Goal: Check status: Check status

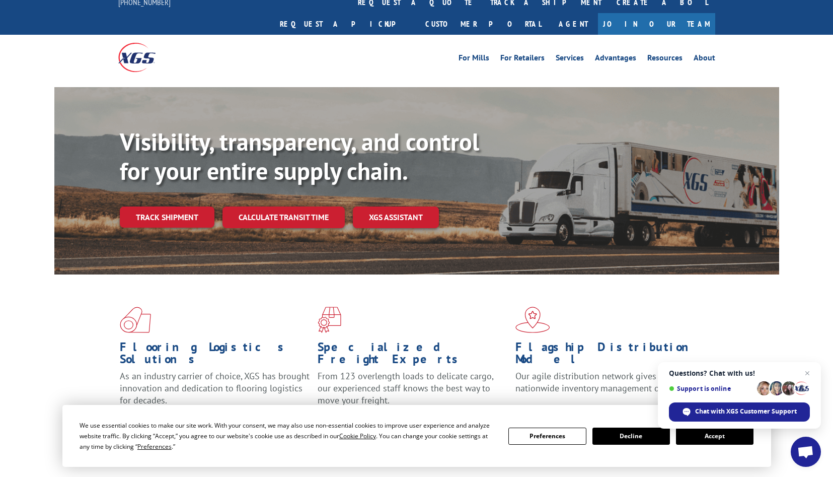
scroll to position [15, 0]
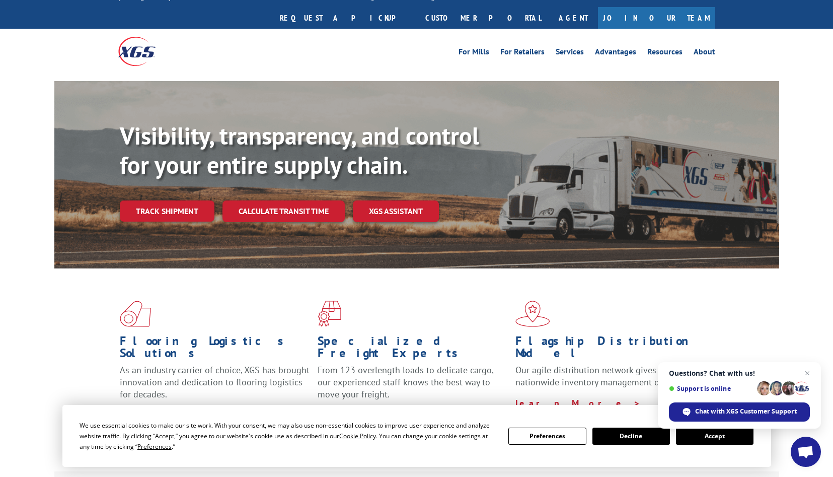
click at [699, 443] on button "Accept" at bounding box center [715, 436] width 78 height 17
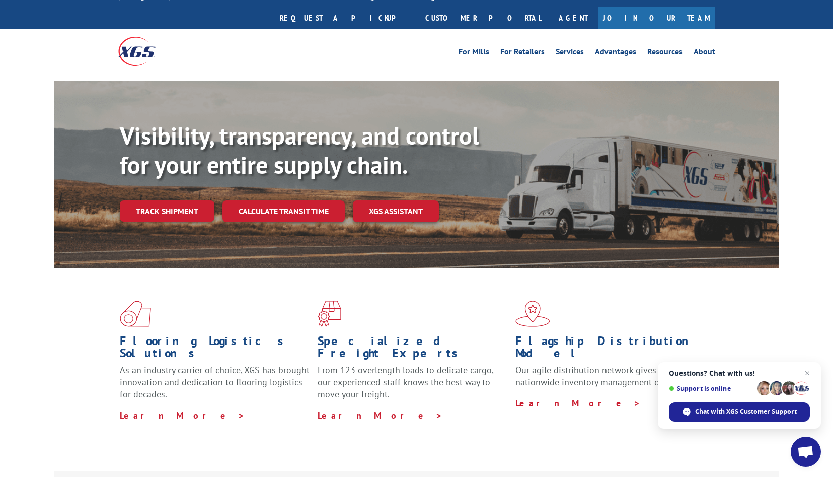
scroll to position [8, 0]
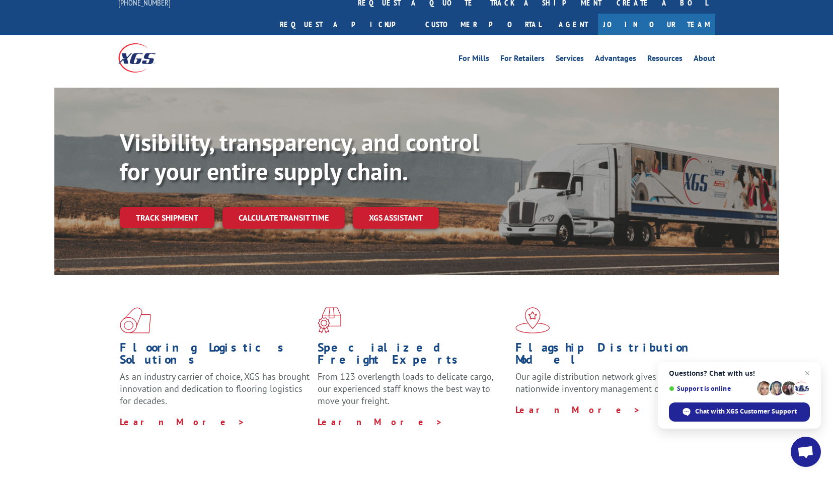
click at [150, 213] on div "Visibility, transparency, and control for your entire supply chain. Track shipm…" at bounding box center [450, 198] width 660 height 140
click at [148, 207] on link "Track shipment" at bounding box center [167, 217] width 95 height 21
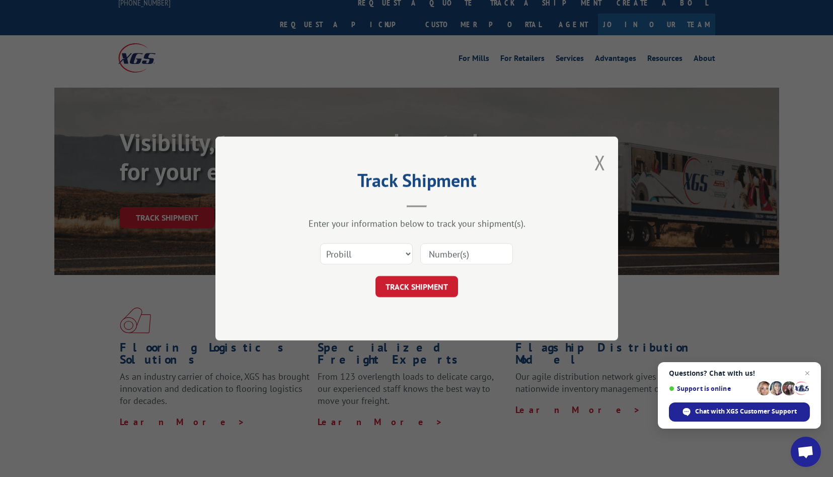
click at [438, 255] on input at bounding box center [466, 253] width 93 height 21
paste input "# 2843967"
type input "# 2843967"
click at [427, 280] on button "TRACK SHIPMENT" at bounding box center [417, 286] width 83 height 21
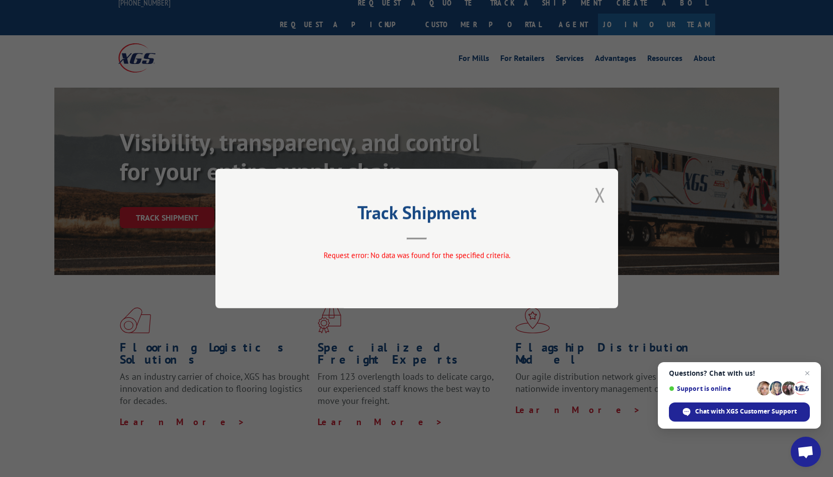
click at [600, 196] on button "Close modal" at bounding box center [600, 194] width 11 height 27
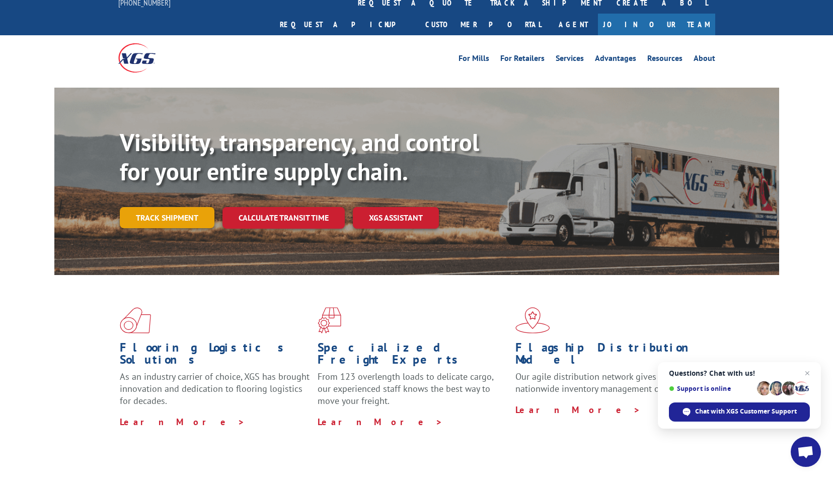
click at [152, 207] on link "Track shipment" at bounding box center [167, 217] width 95 height 21
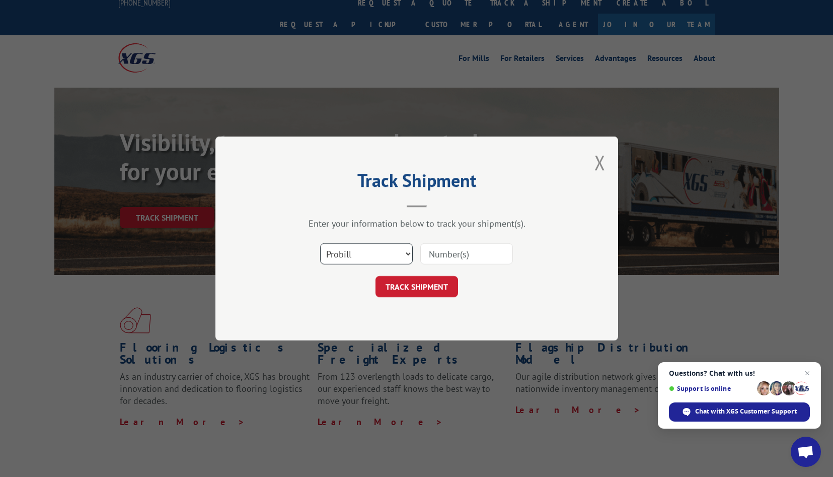
click at [364, 254] on select "Select category... Probill BOL PO" at bounding box center [366, 253] width 93 height 21
select select "bol"
click at [320, 243] on select "Select category... Probill BOL PO" at bounding box center [366, 253] width 93 height 21
click at [438, 256] on input at bounding box center [466, 253] width 93 height 21
paste input "# 2843967"
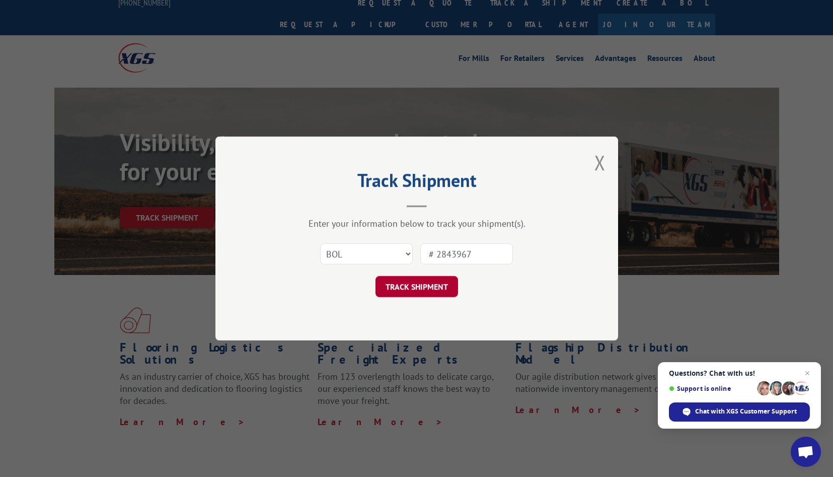
type input "# 2843967"
click at [437, 285] on button "TRACK SHIPMENT" at bounding box center [417, 286] width 83 height 21
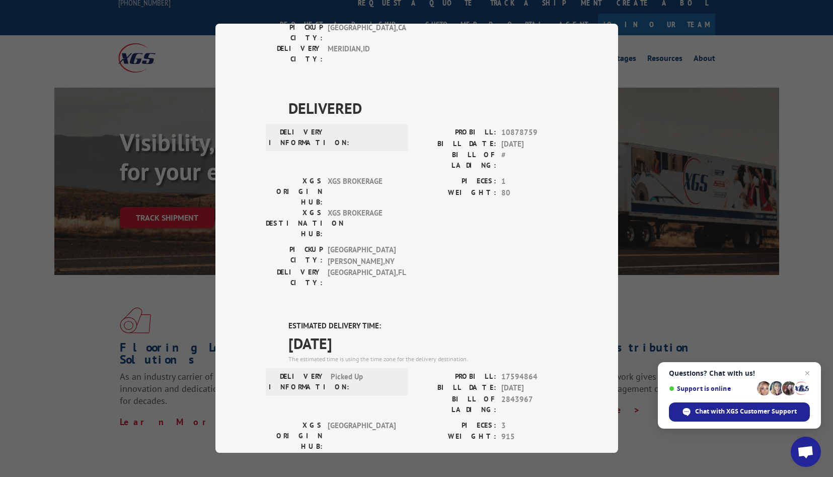
scroll to position [242, 0]
